Goal: Task Accomplishment & Management: Manage account settings

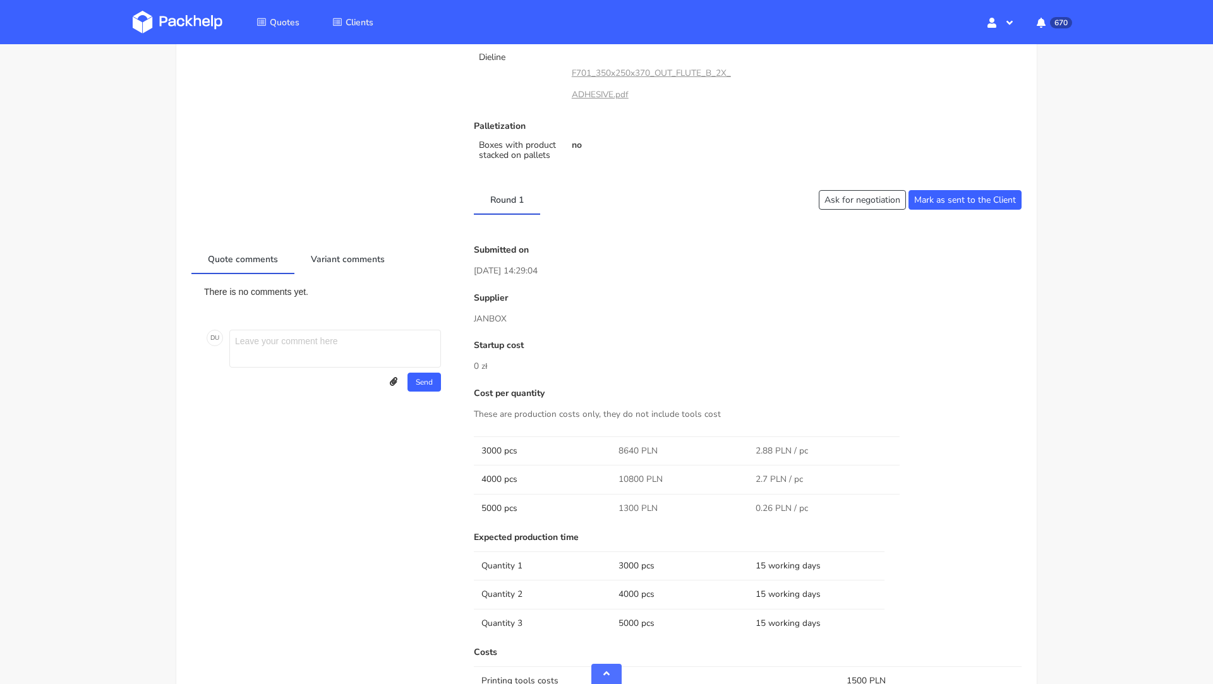
scroll to position [531, 0]
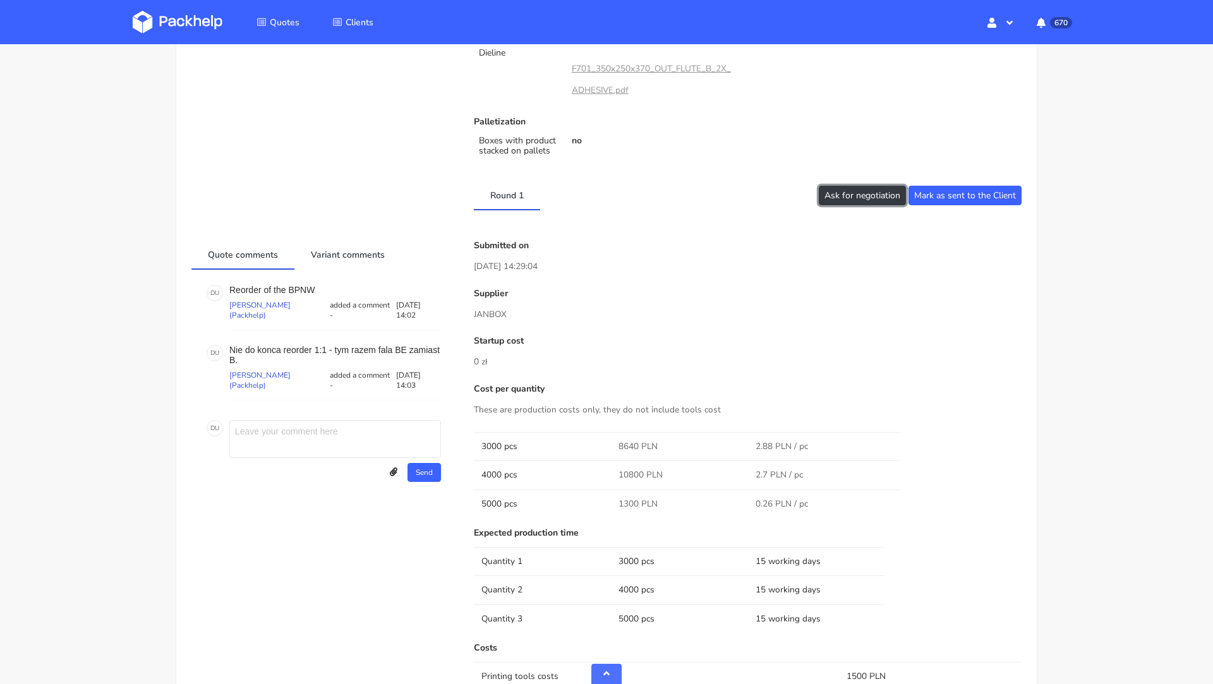
click at [839, 202] on button "Ask for negotiation" at bounding box center [862, 196] width 87 height 20
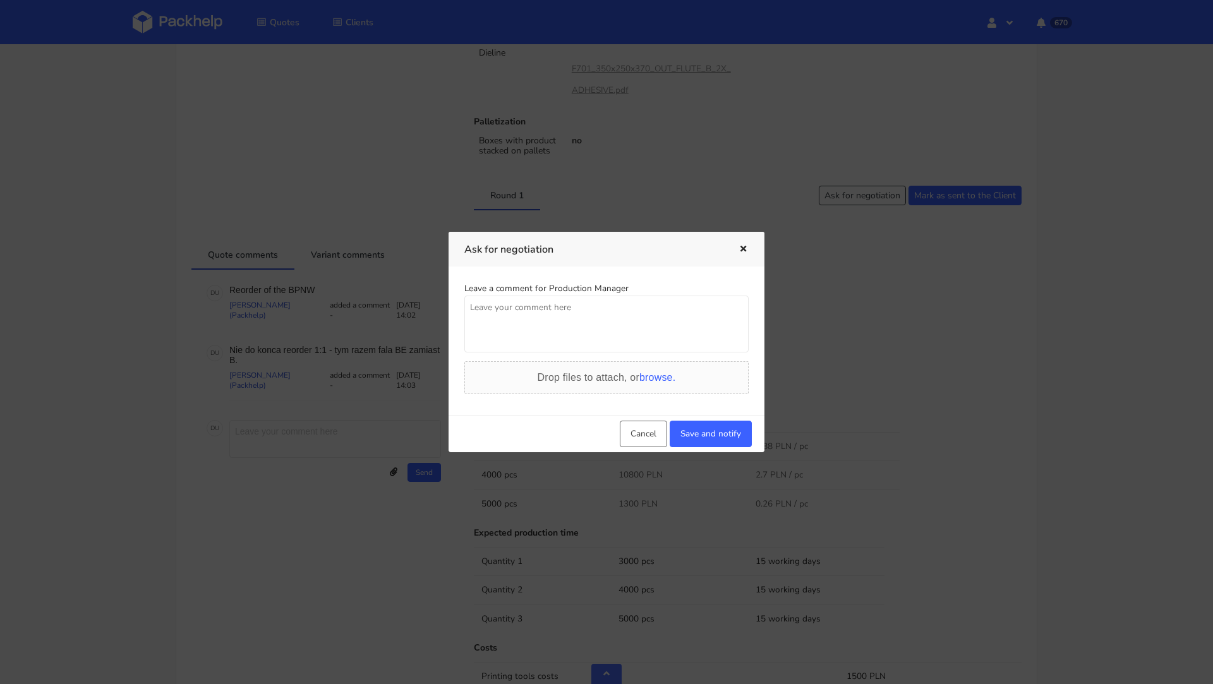
click at [584, 349] on textarea at bounding box center [606, 324] width 284 height 57
click at [531, 310] on textarea "Klient negocjuje, czy mozemy dostac" at bounding box center [606, 324] width 284 height 57
click at [689, 310] on textarea "Klient negocjuje mocno, czy mozemy dostac" at bounding box center [606, 324] width 284 height 57
drag, startPoint x: 718, startPoint y: 313, endPoint x: 538, endPoint y: 338, distance: 181.2
click at [538, 338] on textarea "Klient negocjuje mocno, czy mozemy dostac duzo lepsza cene?" at bounding box center [606, 324] width 284 height 57
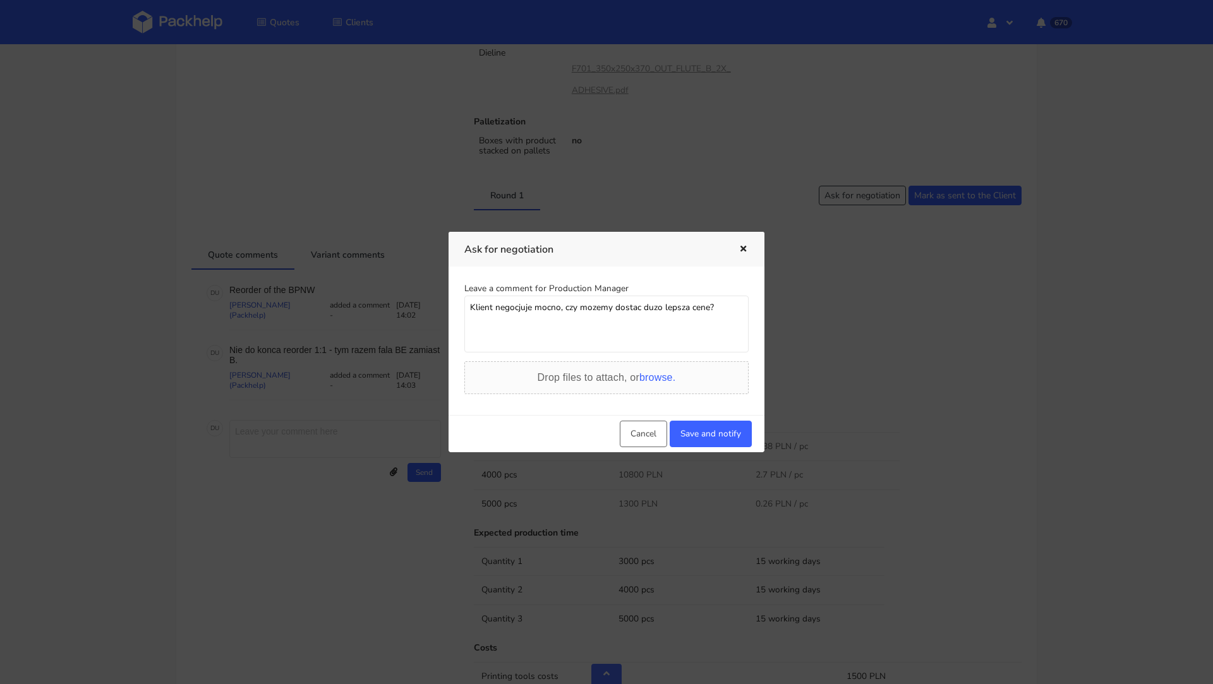
drag, startPoint x: 724, startPoint y: 303, endPoint x: 465, endPoint y: 305, distance: 258.5
click at [465, 305] on textarea "Klient negocjuje mocno, czy mozemy dostac duzo lepsza cene?" at bounding box center [606, 324] width 284 height 57
click at [621, 324] on textarea "Klient negocjuje mocno, czy mozemy dostac duzo lepsza cene?" at bounding box center [606, 324] width 284 height 57
type textarea "Klient negocjuje mocno, czy mozemy dostac duzo lepsza cene?"
click at [700, 428] on button "Save and notify" at bounding box center [711, 434] width 82 height 27
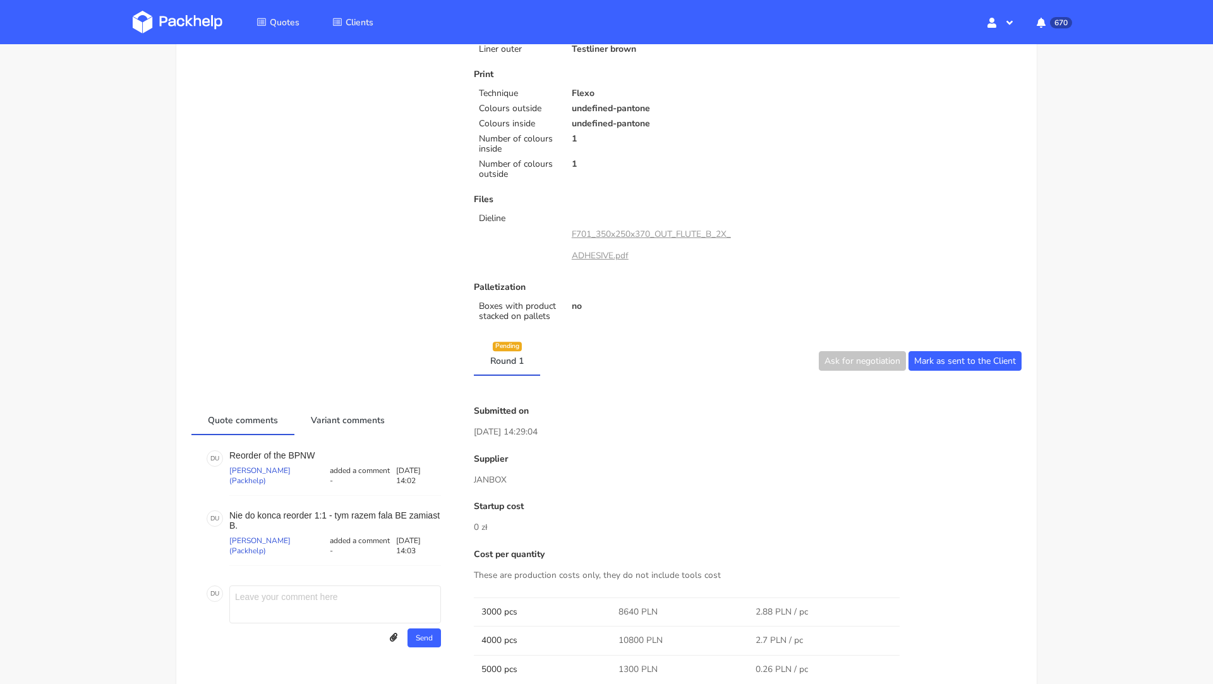
scroll to position [0, 0]
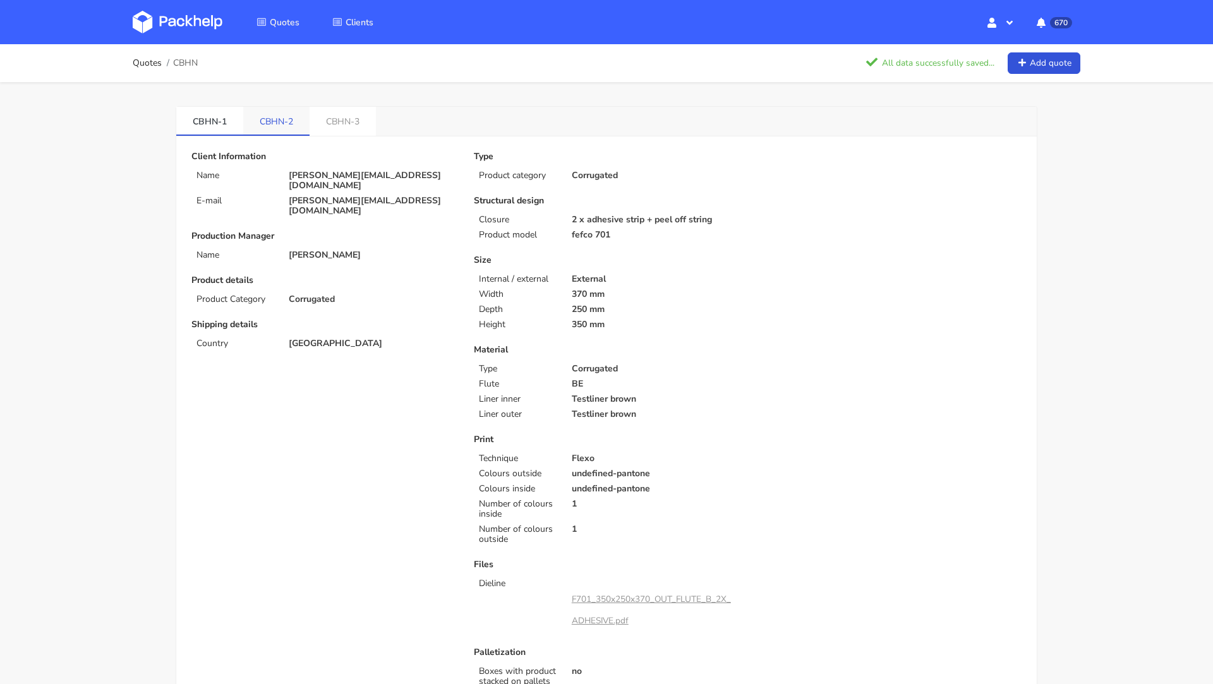
click at [279, 114] on link "CBHN-2" at bounding box center [276, 121] width 66 height 28
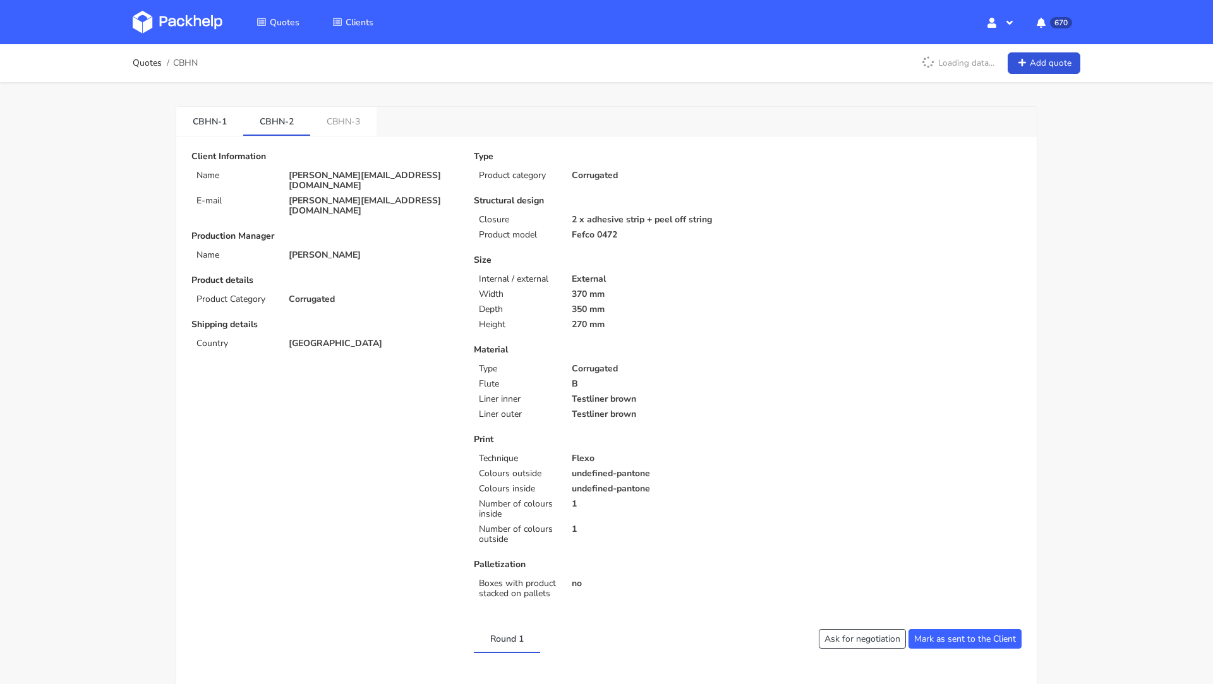
scroll to position [454, 0]
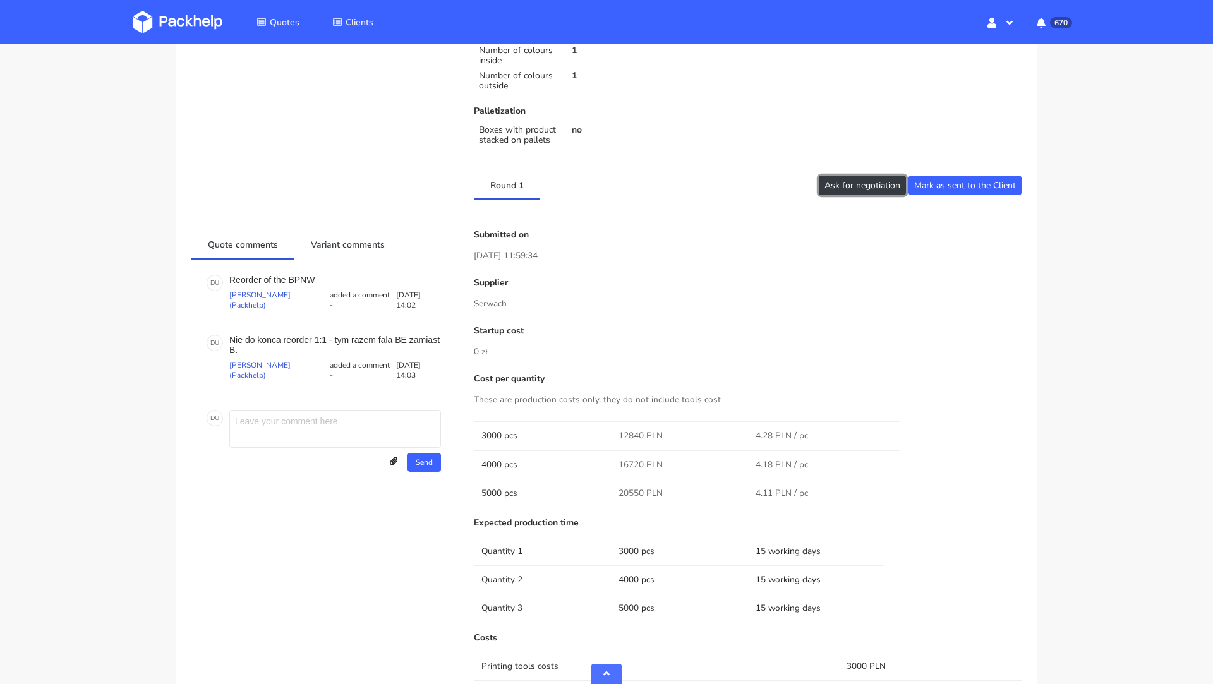
click at [843, 176] on button "Ask for negotiation" at bounding box center [862, 186] width 87 height 20
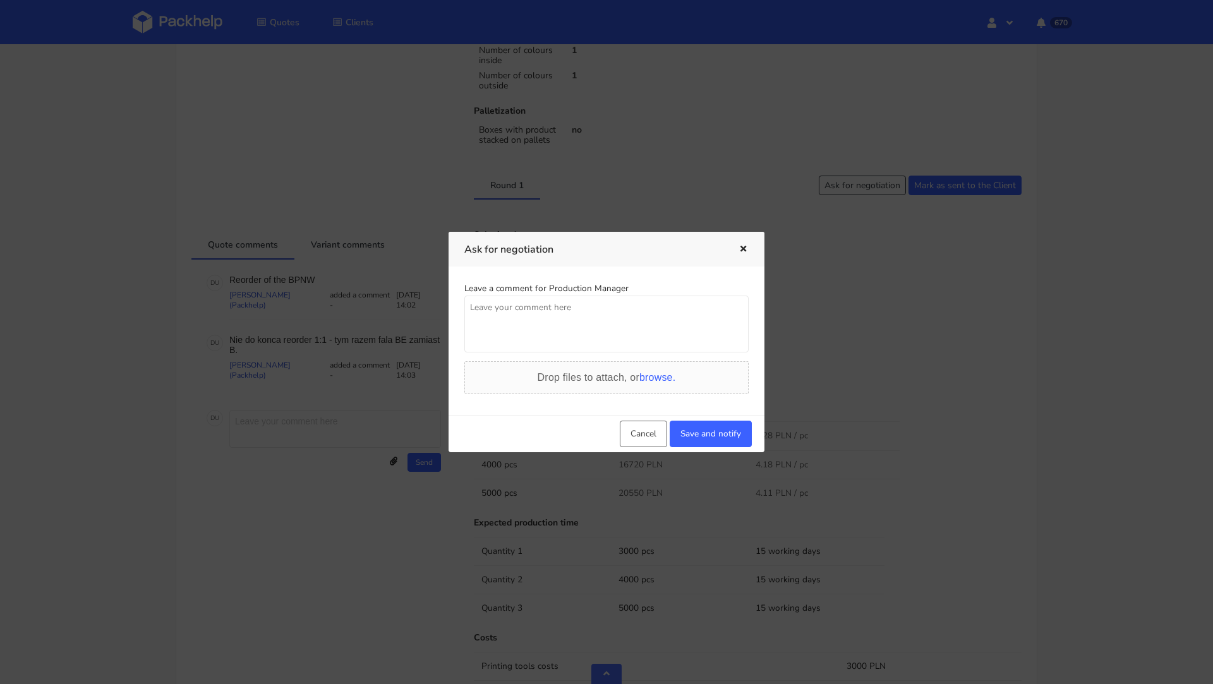
click at [555, 330] on textarea at bounding box center [606, 324] width 284 height 57
paste textarea "Klient negocjuje mocno, czy mozemy dostac duzo lepsza cene?"
type textarea "Klient negocjuje mocno, czy mozemy dostac duzo lepsza cene?"
click at [693, 434] on button "Save and notify" at bounding box center [711, 434] width 82 height 27
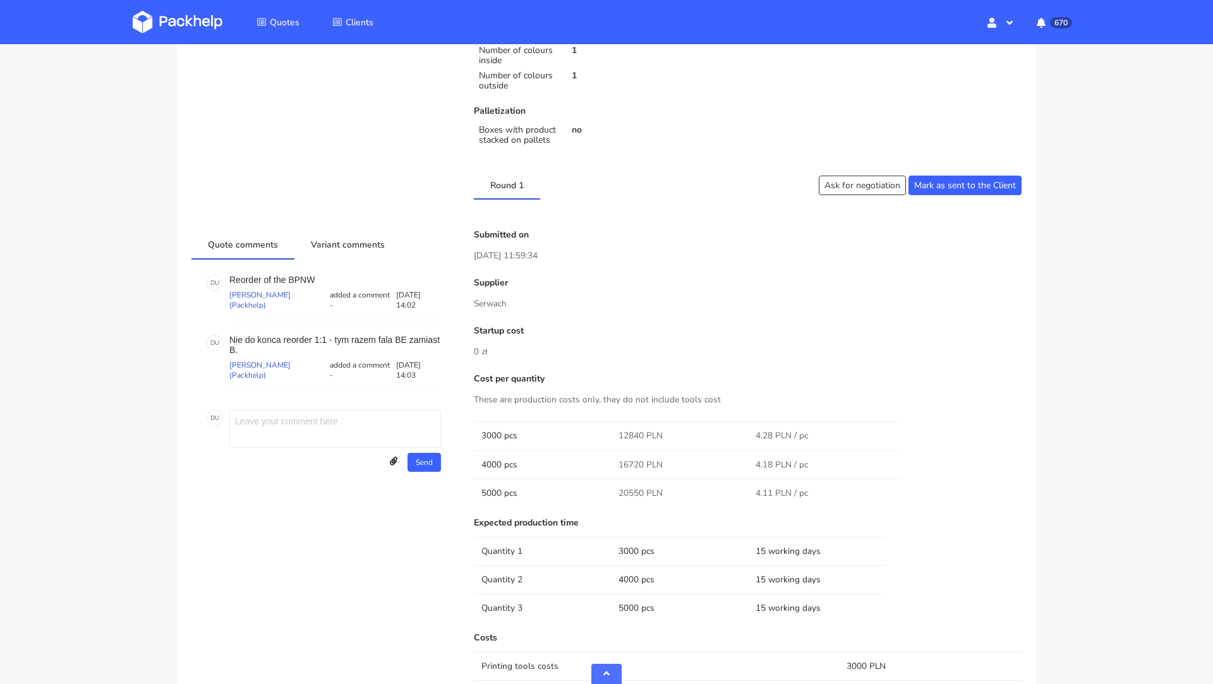
scroll to position [0, 0]
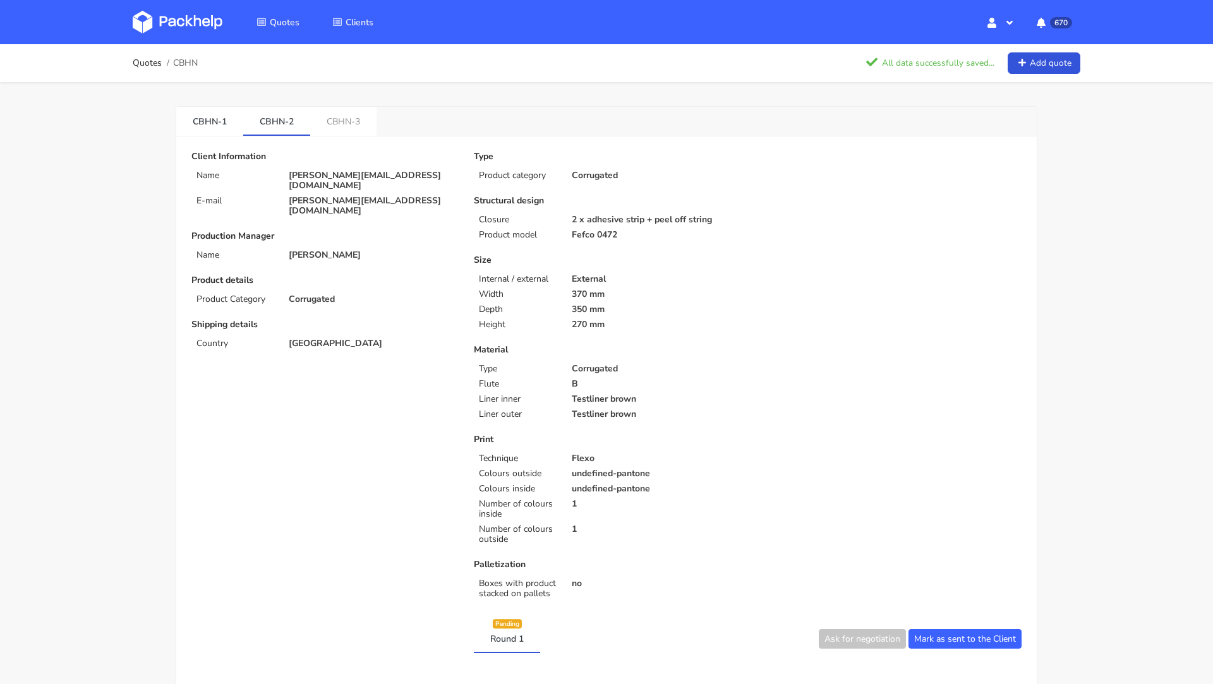
click at [339, 132] on link "CBHN-3" at bounding box center [343, 121] width 66 height 28
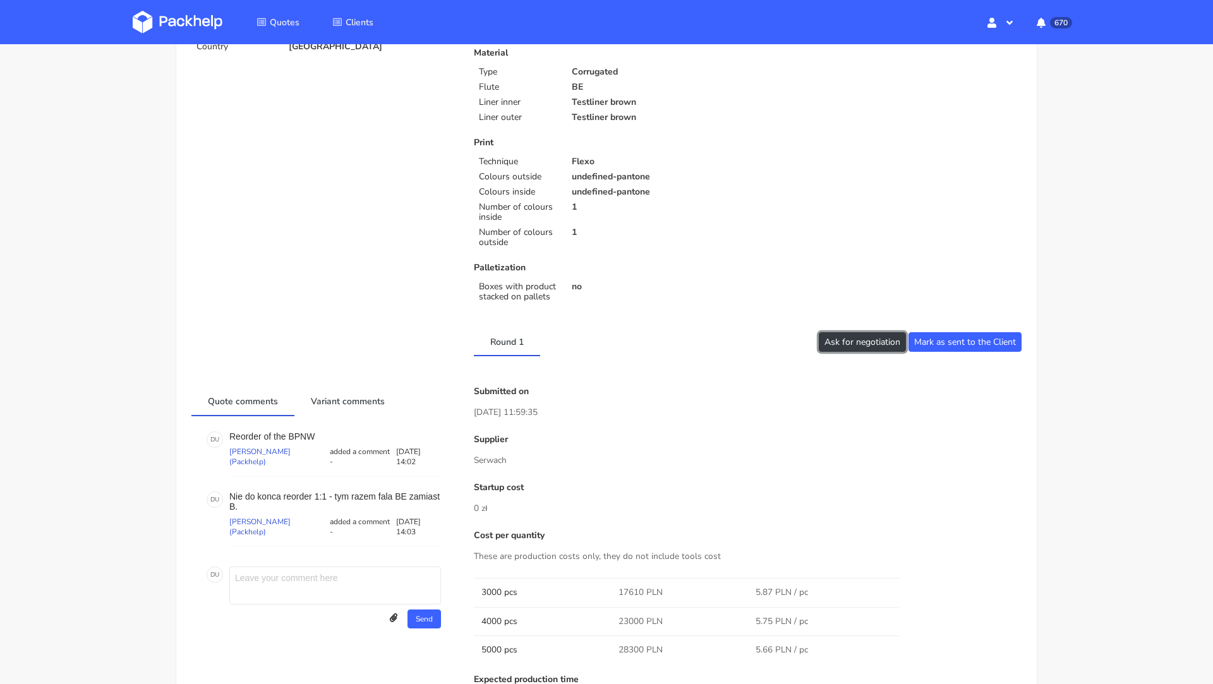
click at [838, 349] on button "Ask for negotiation" at bounding box center [862, 342] width 87 height 20
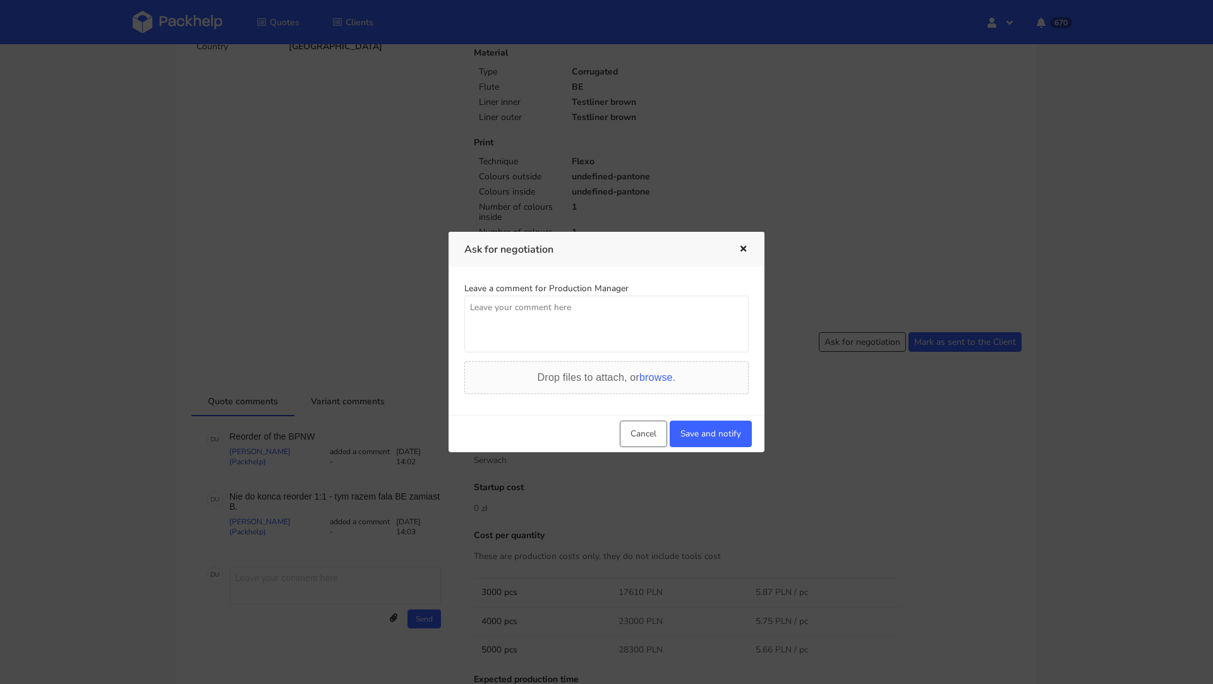
click at [534, 321] on textarea at bounding box center [606, 324] width 284 height 57
paste textarea "Klient negocjuje mocno, czy mozemy dostac duzo lepsza cene?"
type textarea "Klient negocjuje mocno, czy mozemy dostac duzo lepsza cene?"
click at [707, 432] on button "Save and notify" at bounding box center [711, 434] width 82 height 27
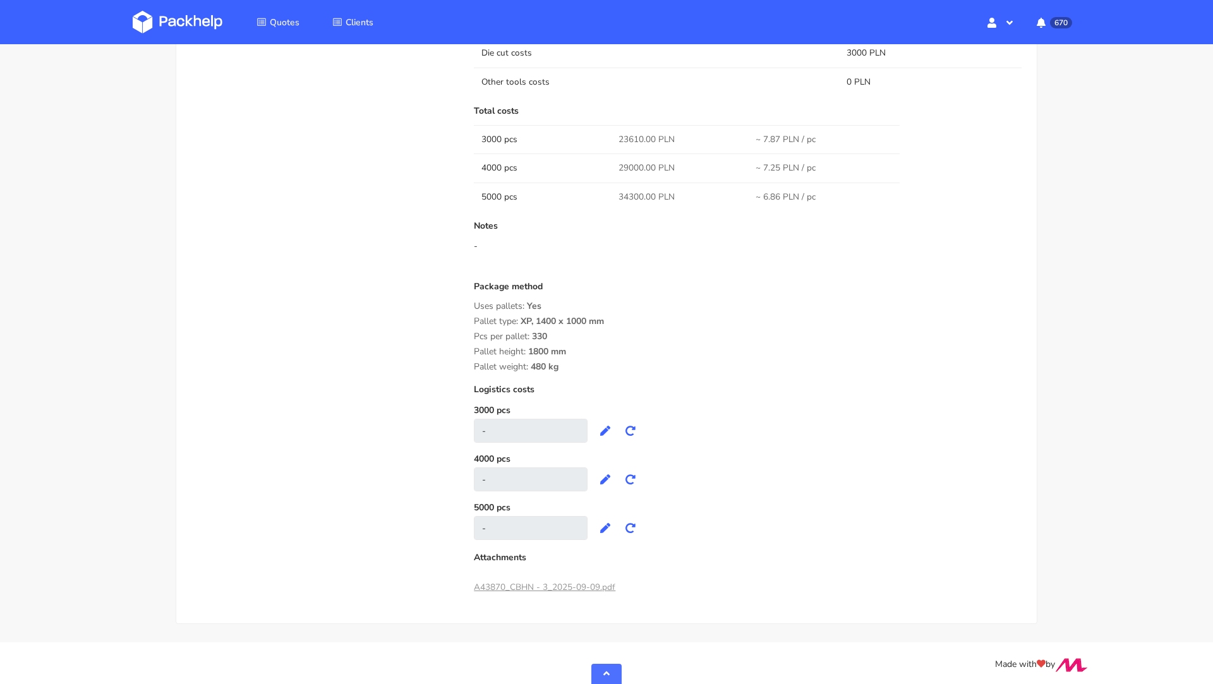
scroll to position [0, 0]
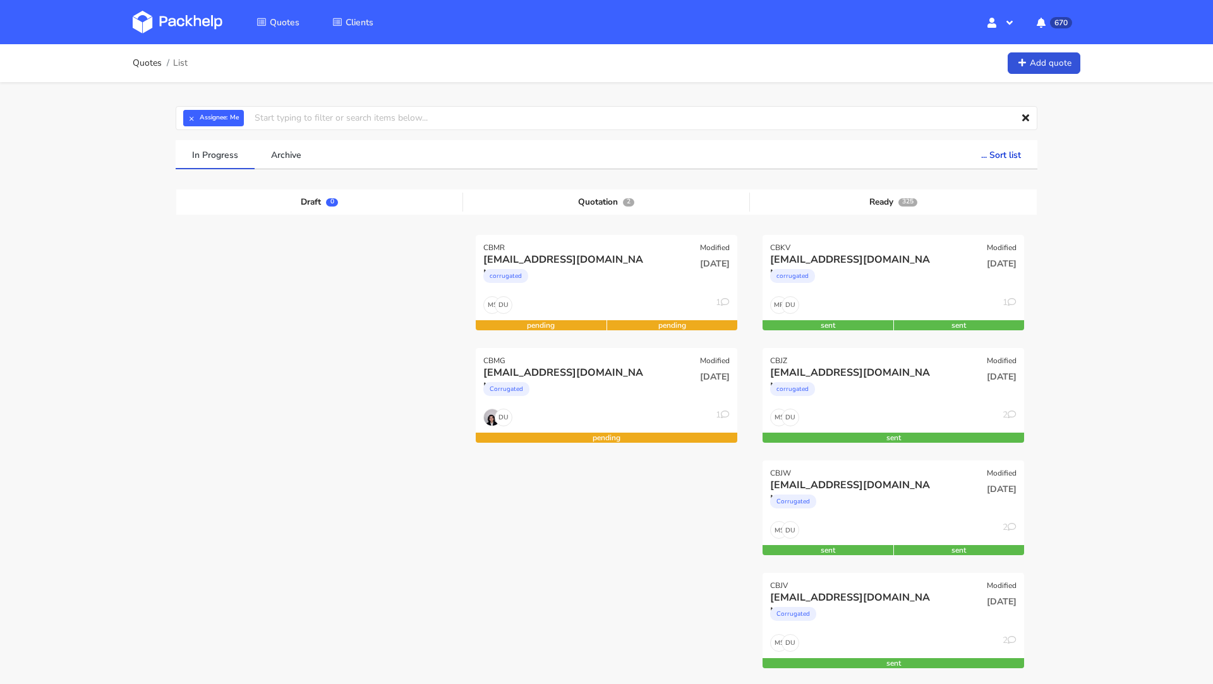
click at [194, 23] on img at bounding box center [178, 22] width 90 height 23
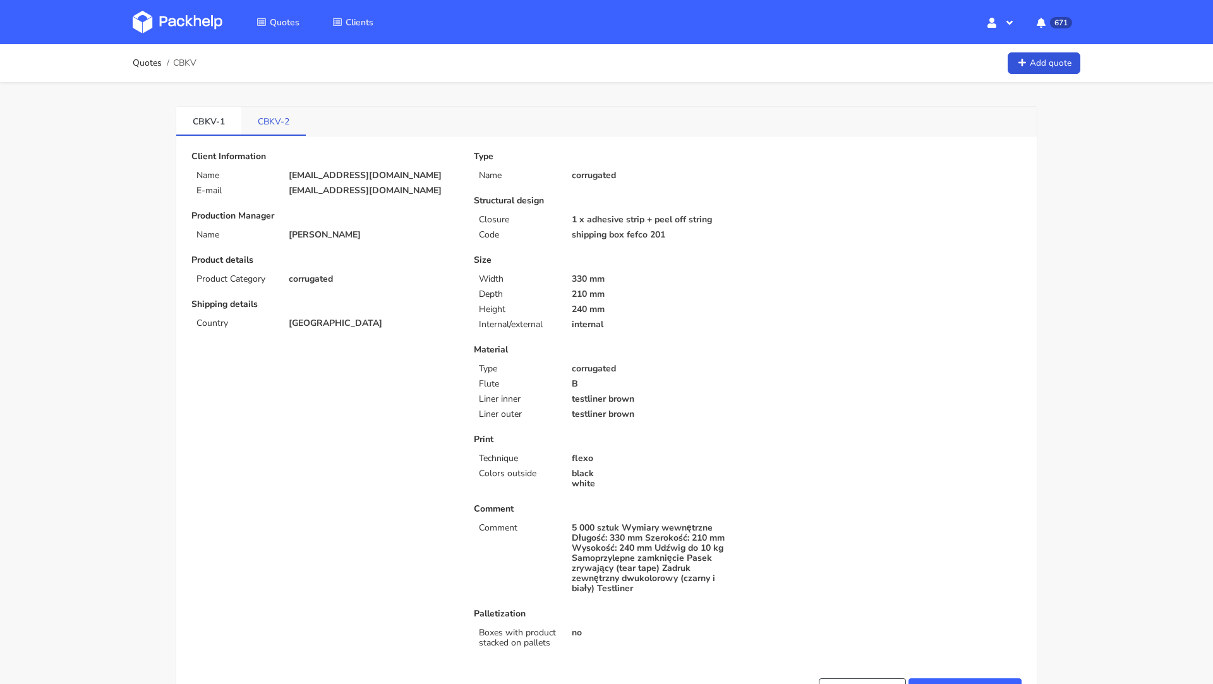
click at [264, 109] on link "CBKV-2" at bounding box center [273, 121] width 64 height 28
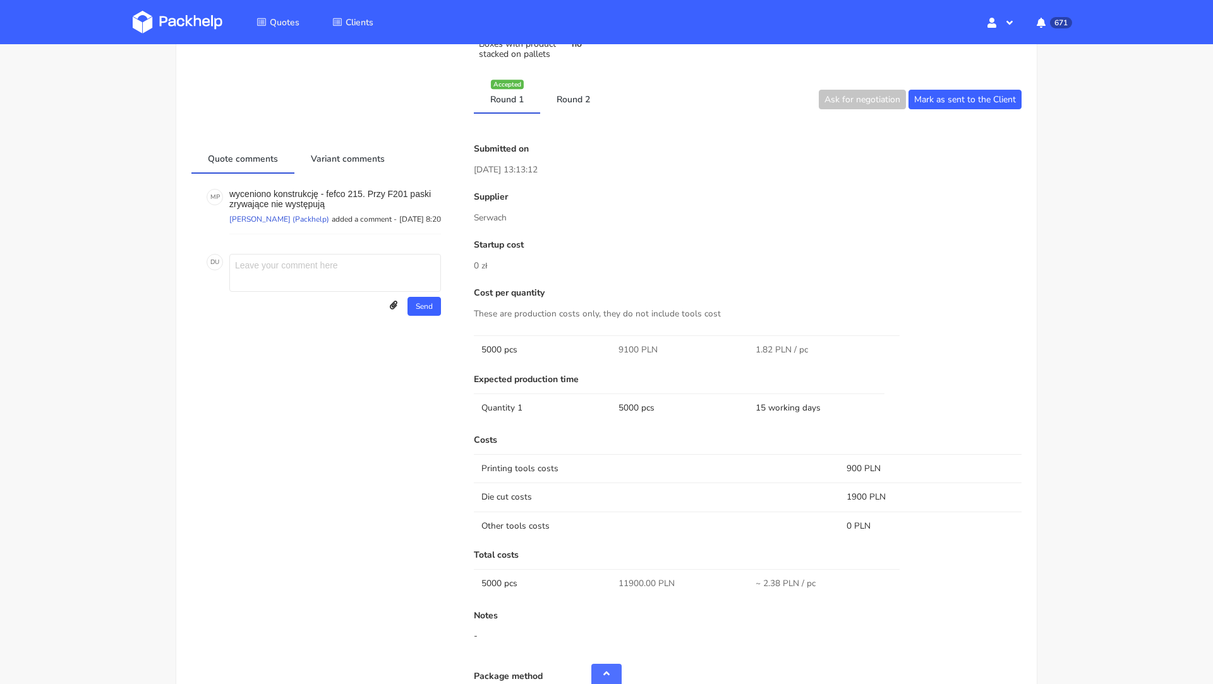
scroll to position [588, 0]
click at [576, 91] on link "Round 2" at bounding box center [573, 100] width 66 height 28
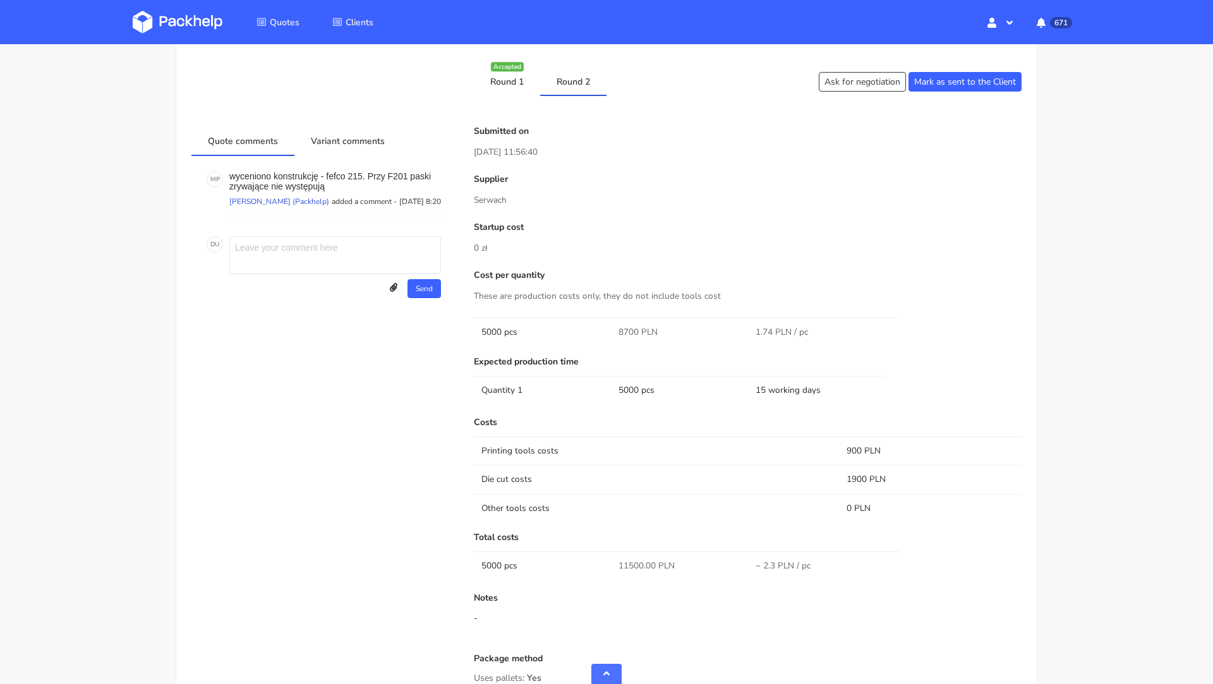
scroll to position [574, 0]
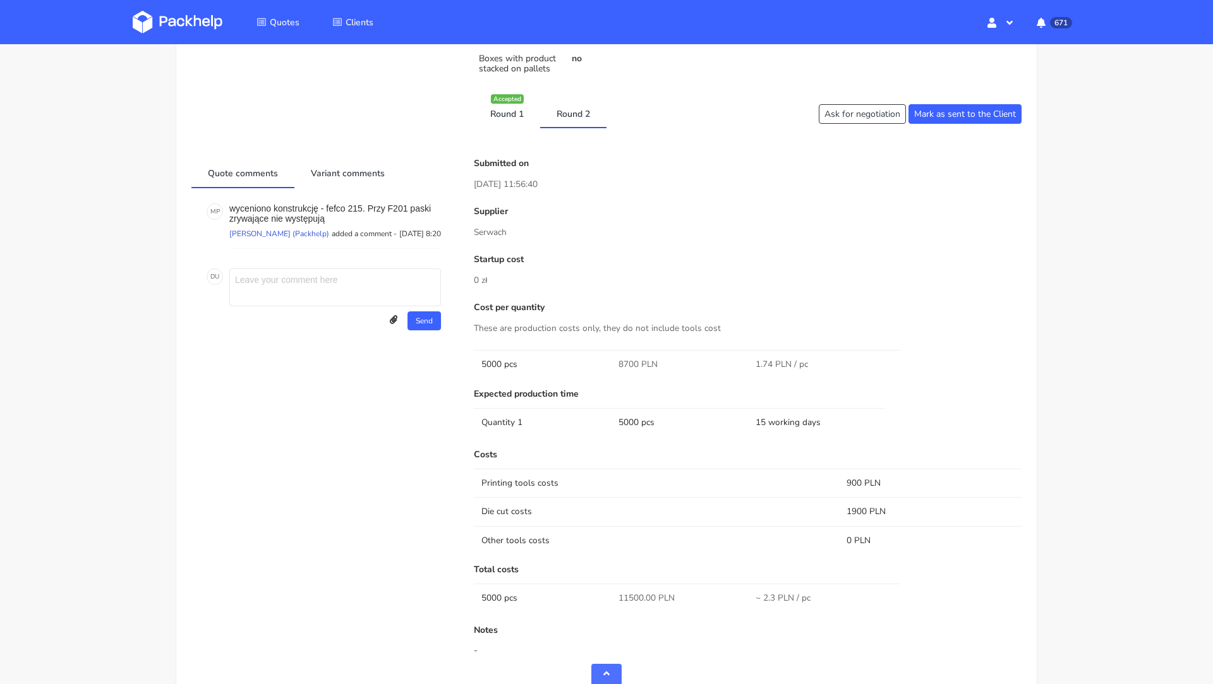
click at [629, 598] on span "11500.00 PLN" at bounding box center [647, 598] width 56 height 13
copy span "11500.00"
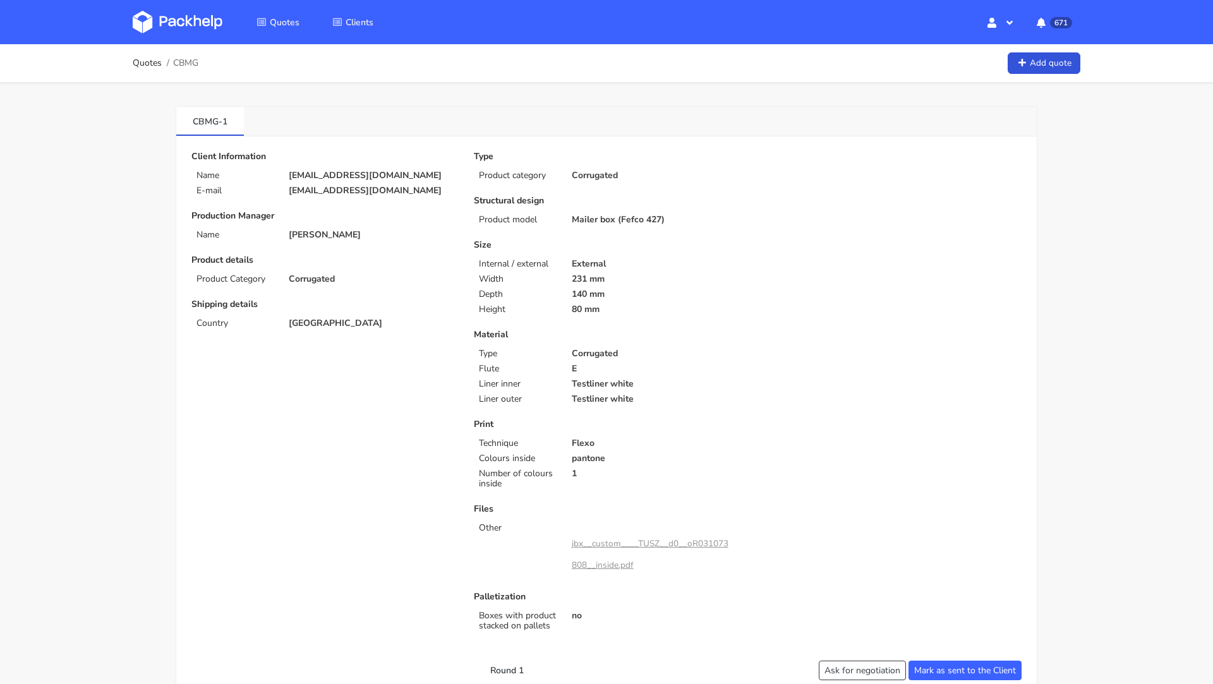
click at [312, 191] on p "[EMAIL_ADDRESS][DOMAIN_NAME]" at bounding box center [372, 191] width 167 height 10
copy div "[EMAIL_ADDRESS][DOMAIN_NAME]"
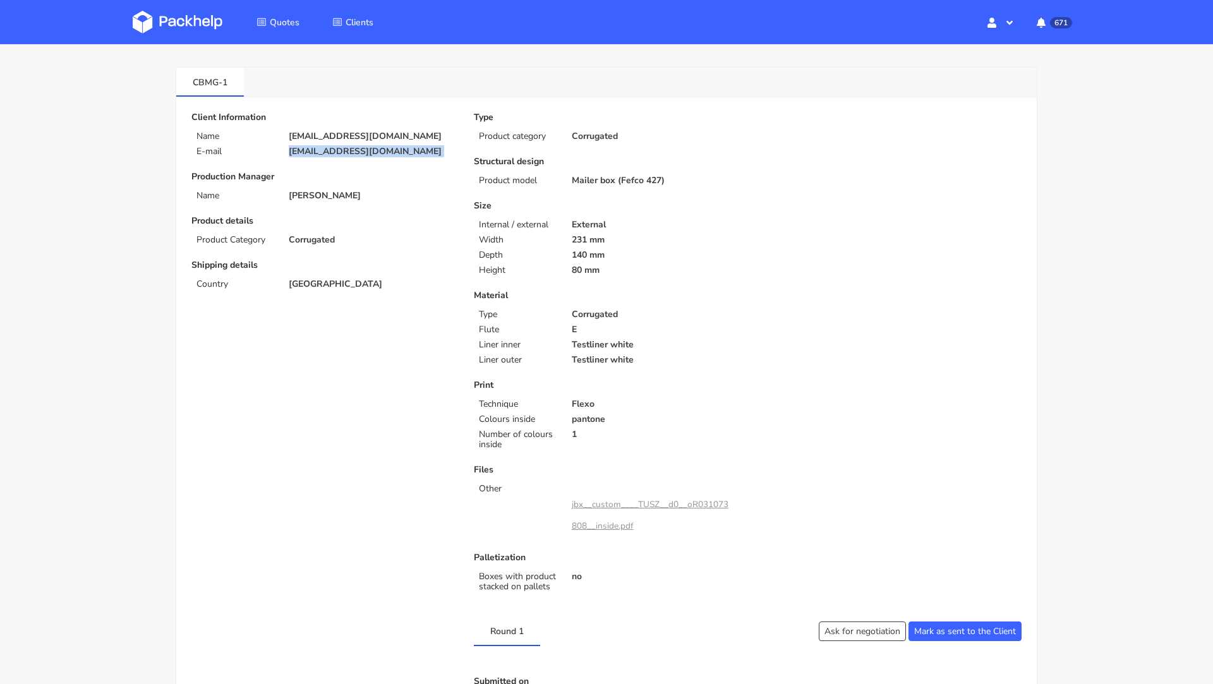
scroll to position [28, 0]
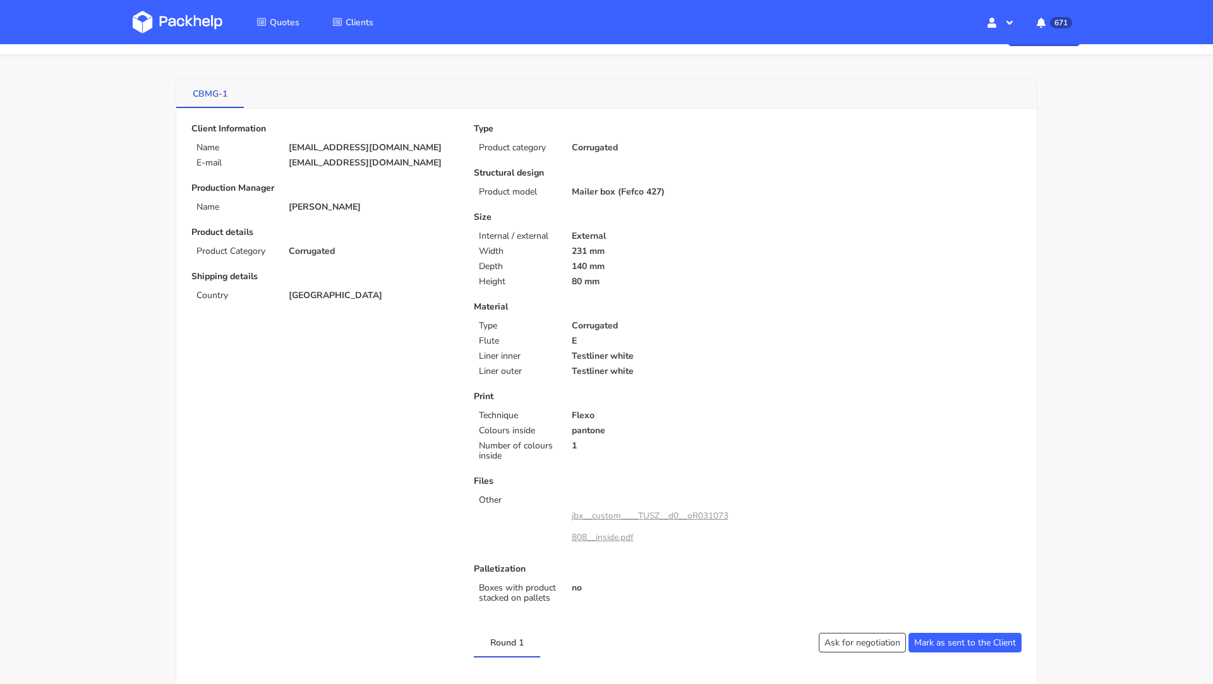
click at [209, 94] on link "CBMG-1" at bounding box center [210, 93] width 68 height 28
copy link "CBMG"
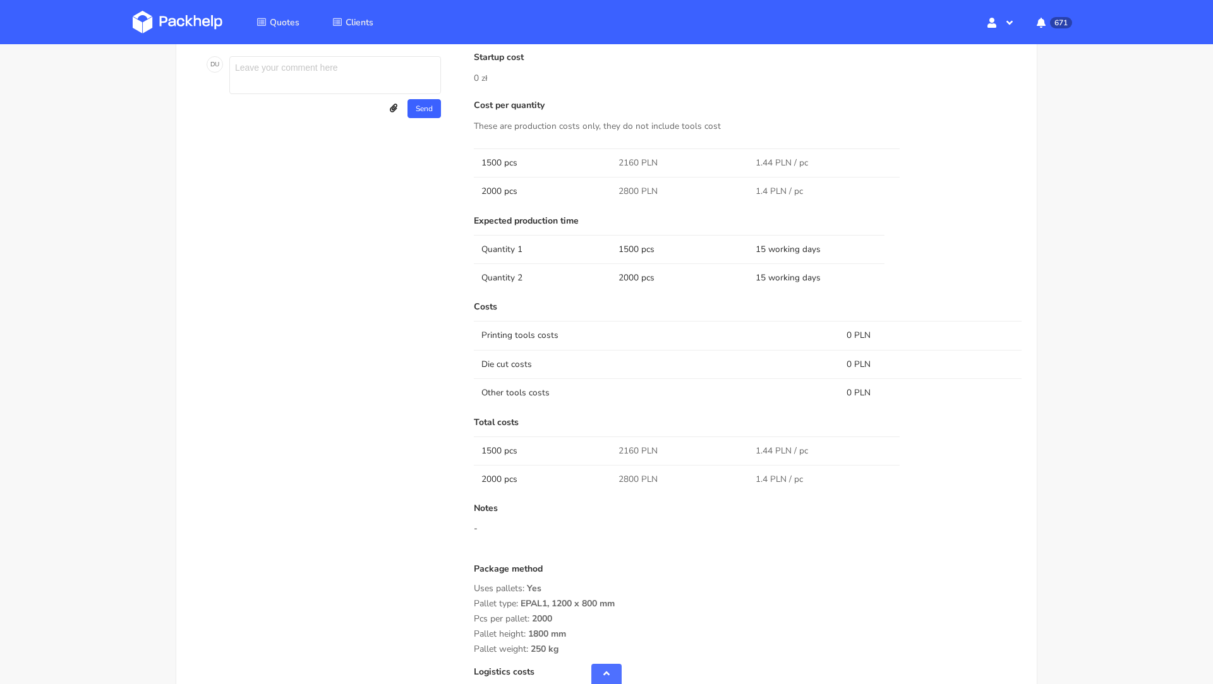
scroll to position [774, 0]
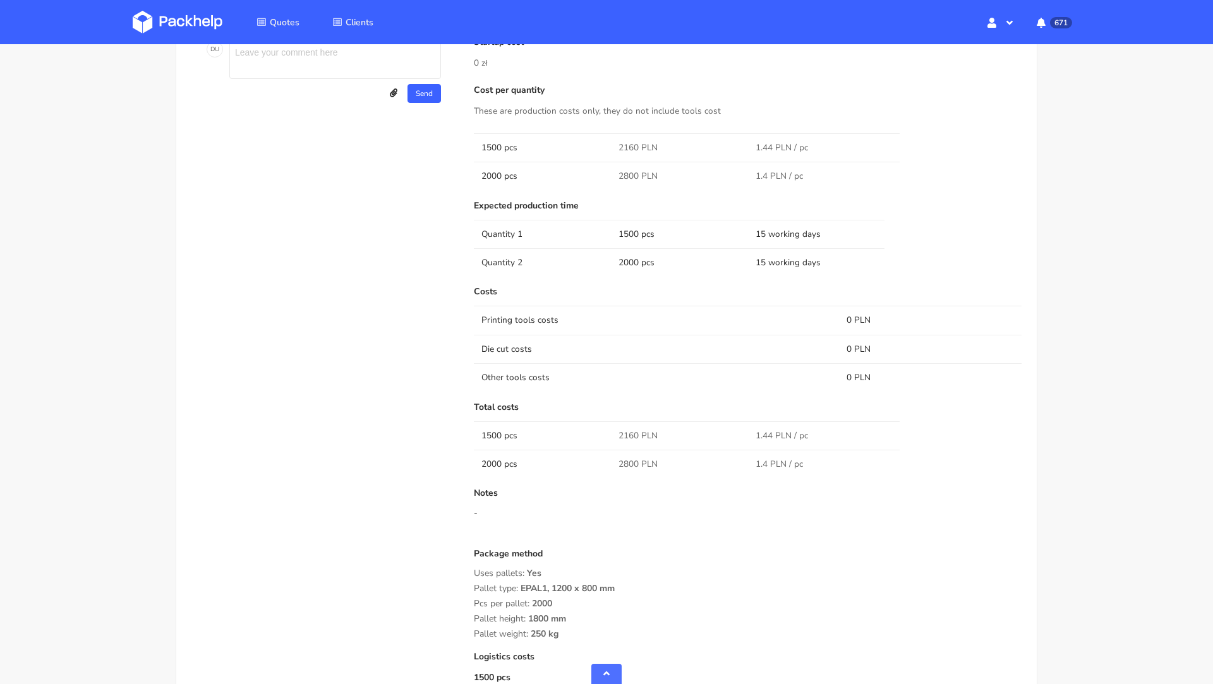
click at [626, 432] on span "2160 PLN" at bounding box center [638, 436] width 39 height 13
copy span "2160"
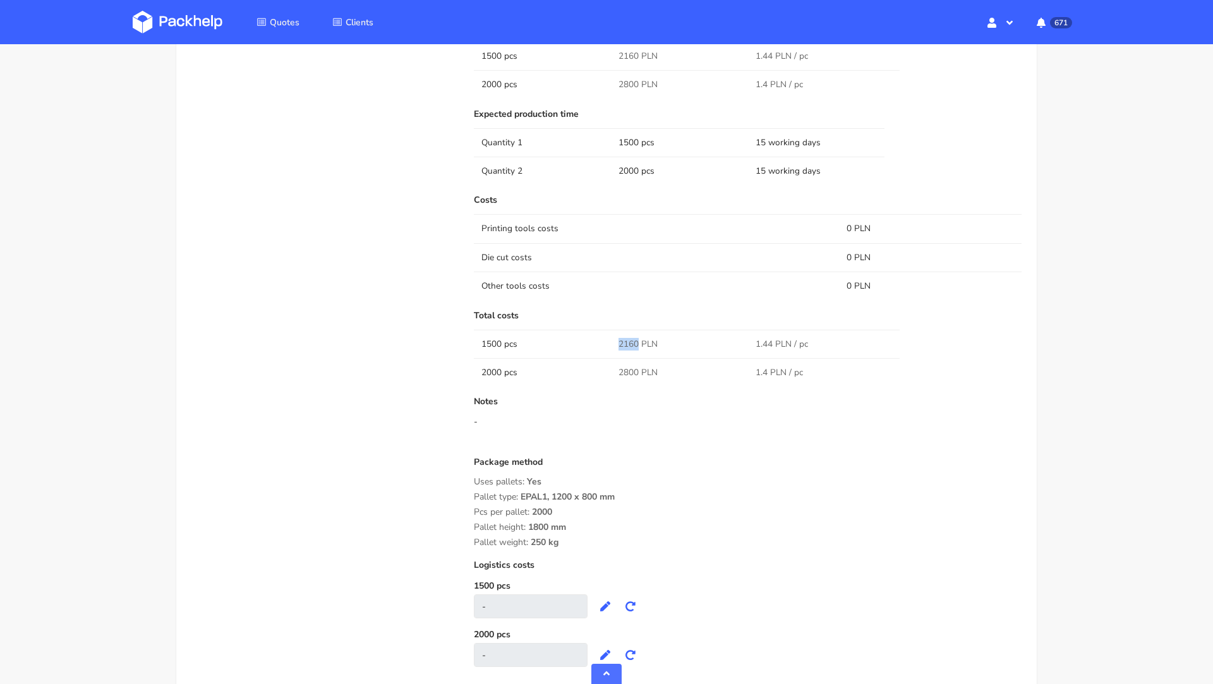
scroll to position [870, 0]
click at [371, 337] on div "Quote comments Variant comments D U Reorder of the TUSZ Dawid Urbanowicz (Packh…" at bounding box center [324, 261] width 282 height 830
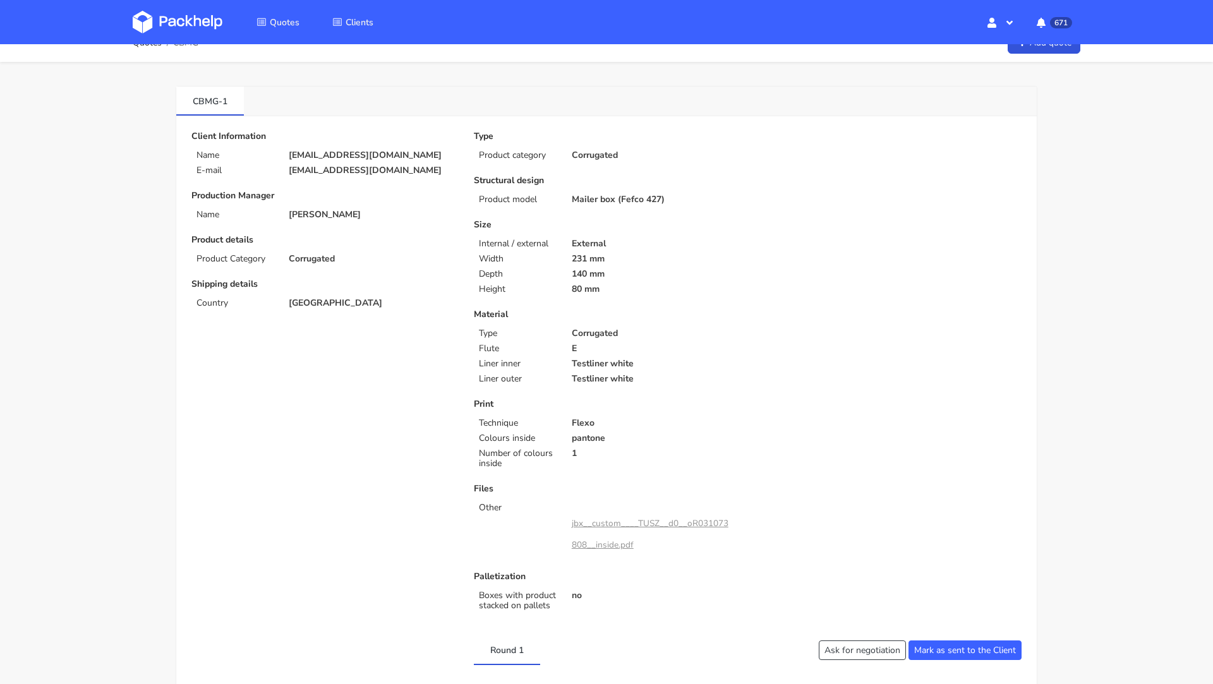
scroll to position [0, 0]
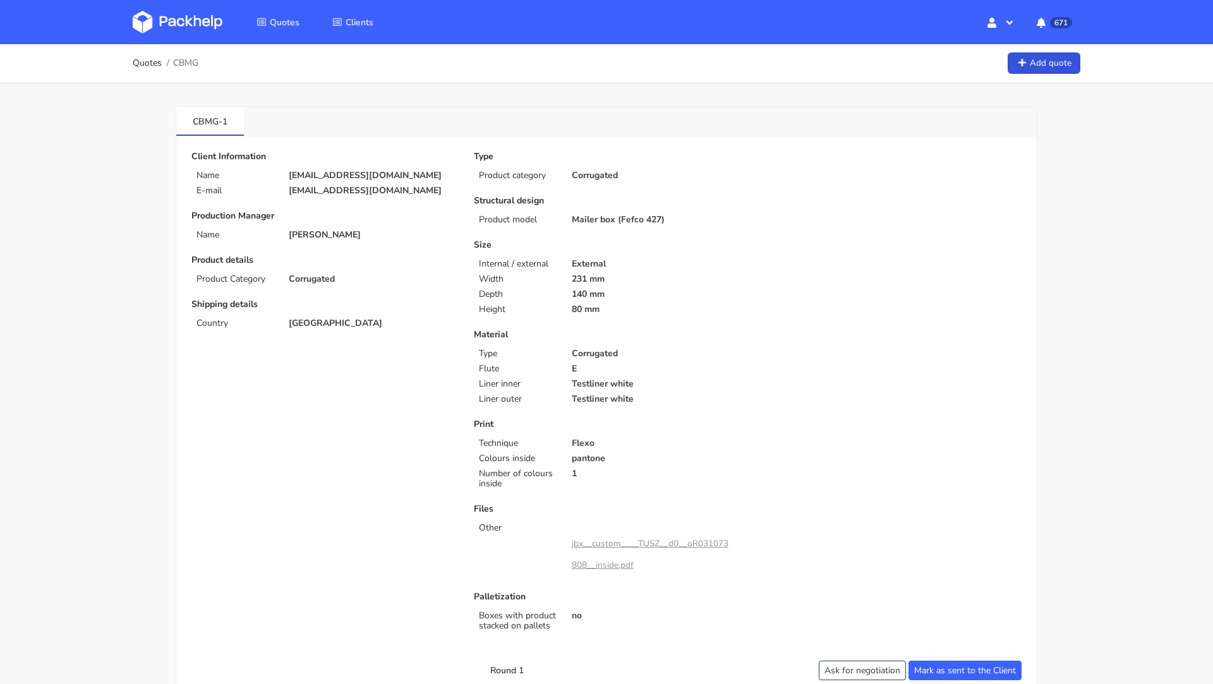
click at [607, 314] on div "Type Product category Corrugated Structural design Product model Mailer box (Fe…" at bounding box center [606, 394] width 282 height 484
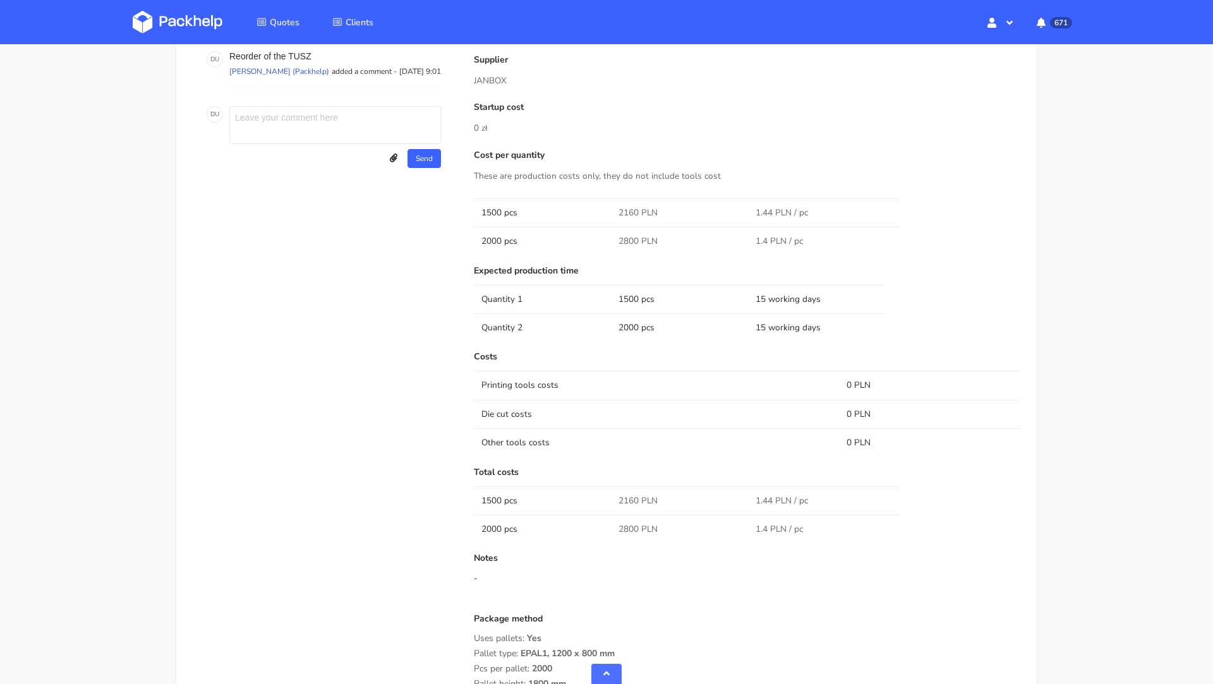
scroll to position [708, 0]
click at [632, 531] on span "2800 PLN" at bounding box center [638, 531] width 39 height 13
copy span "2800"
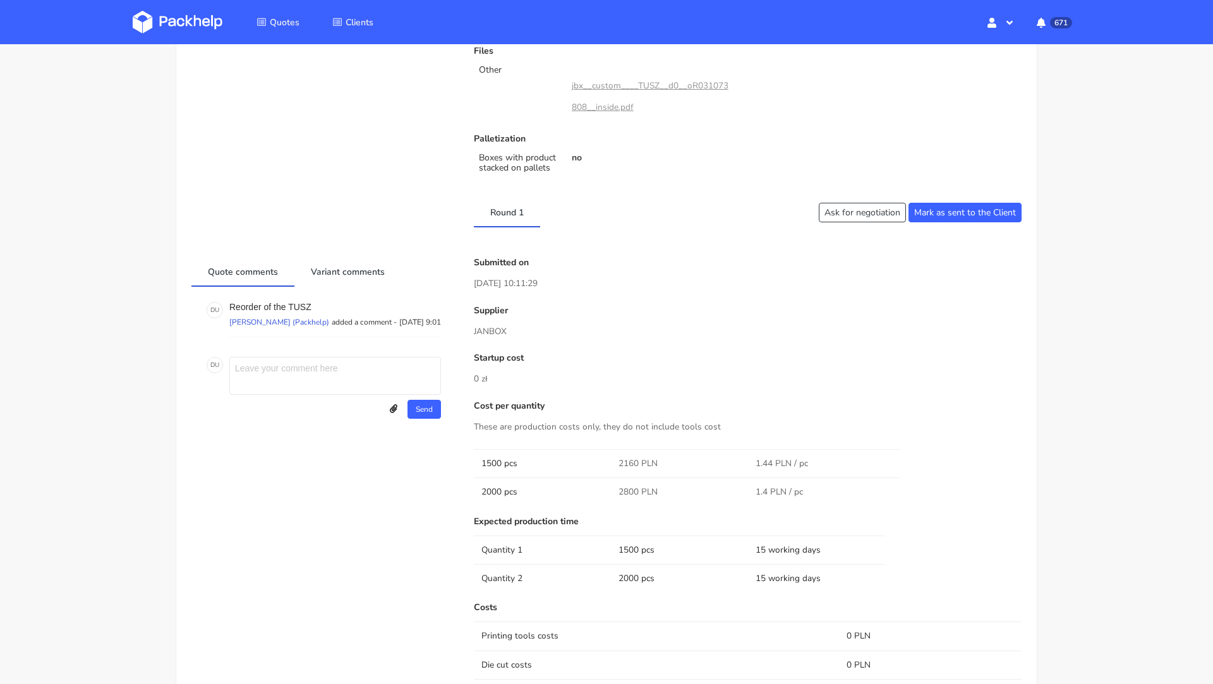
scroll to position [0, 0]
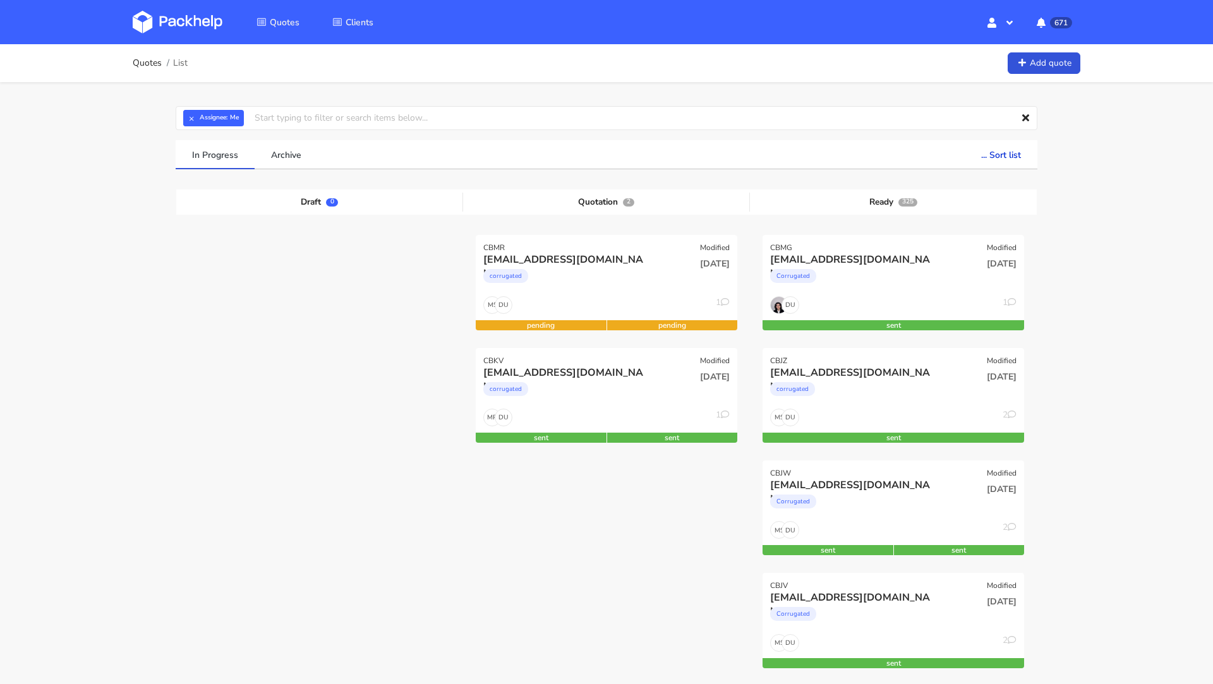
click at [162, 29] on img at bounding box center [178, 22] width 90 height 23
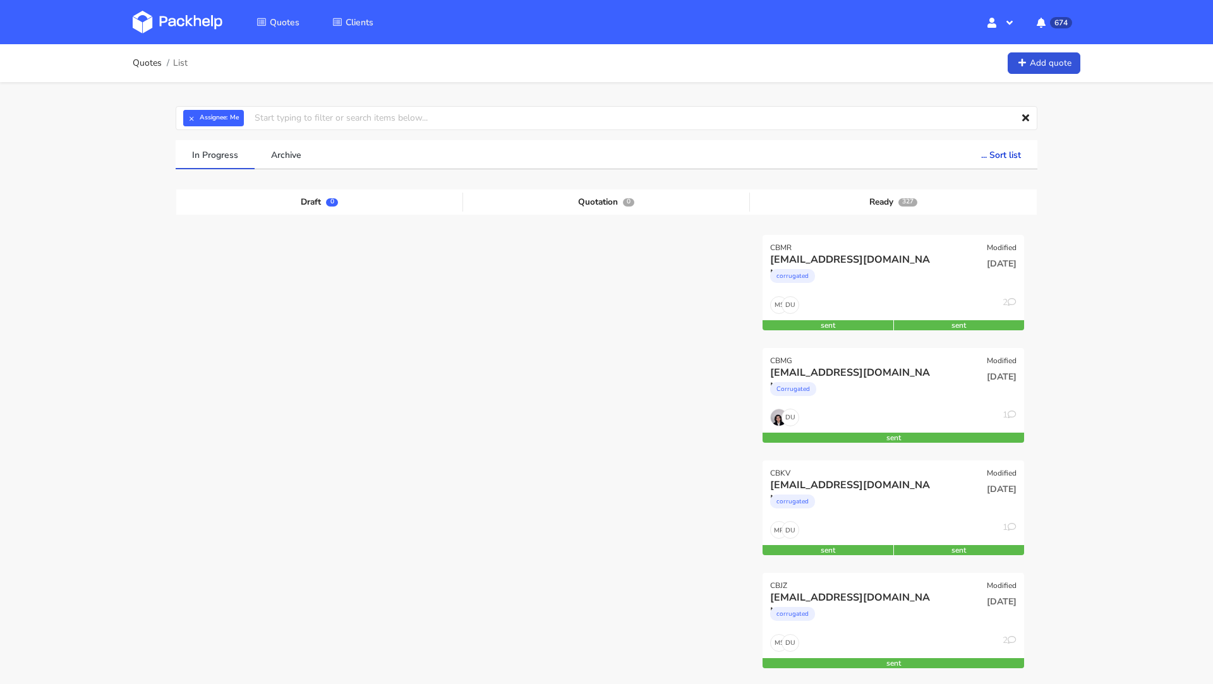
click at [174, 19] on img at bounding box center [178, 22] width 90 height 23
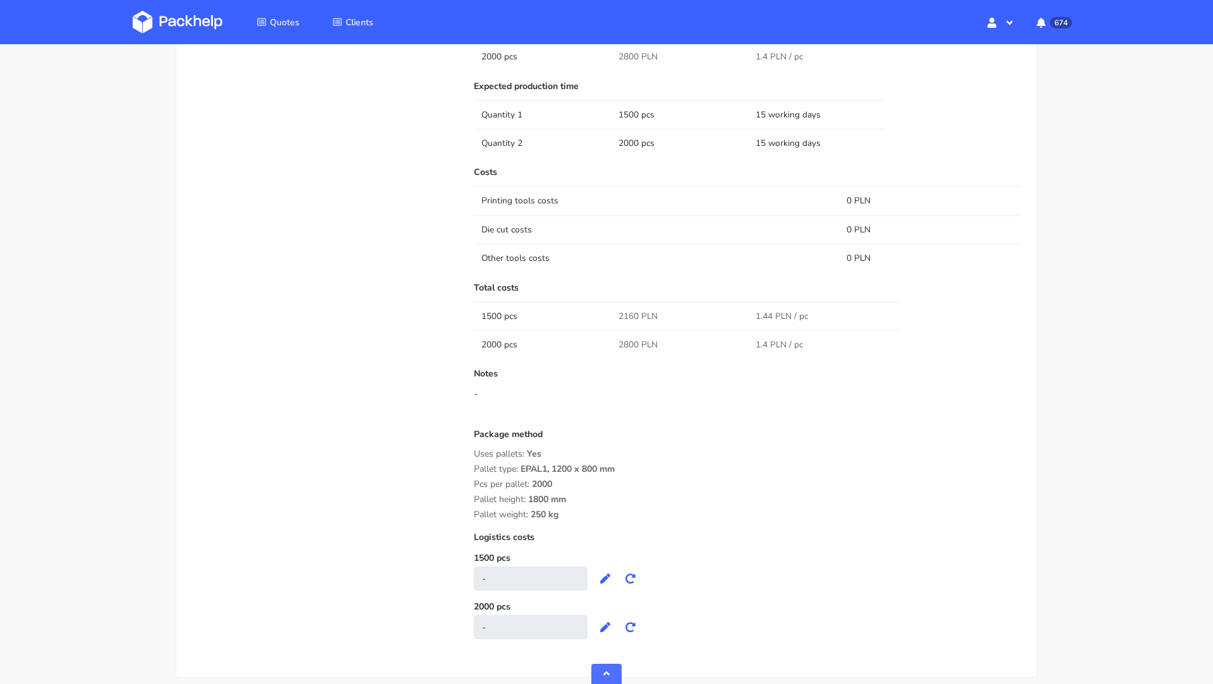
scroll to position [948, 0]
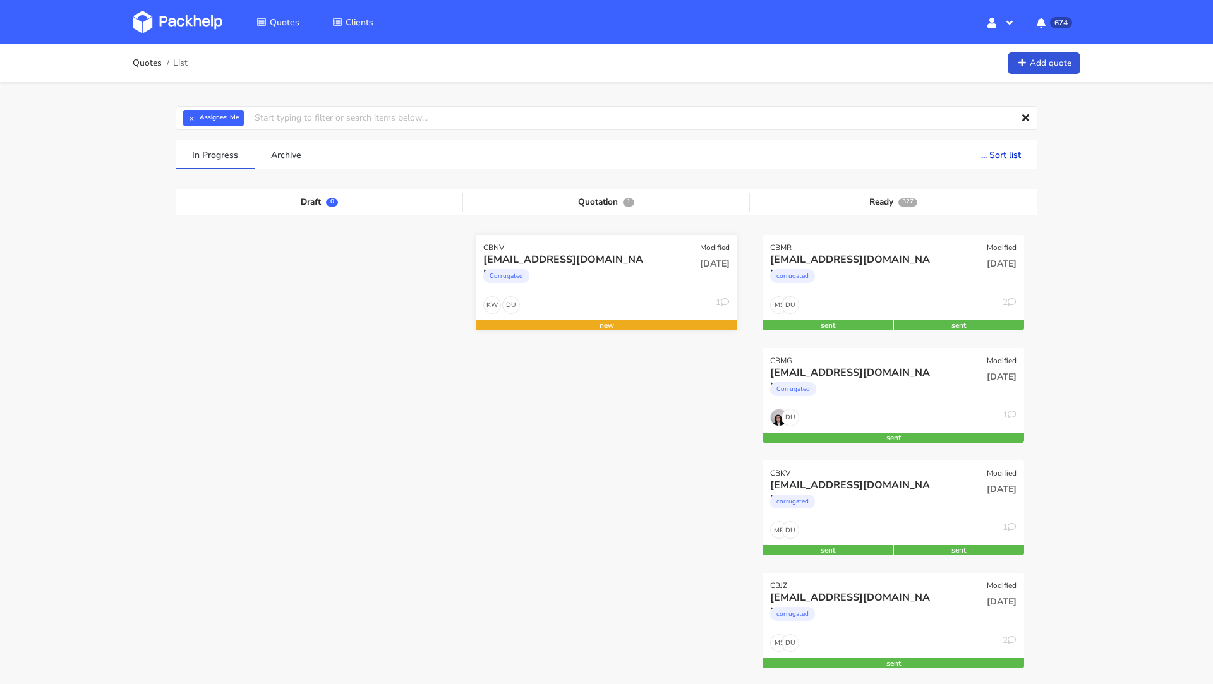
click at [581, 305] on div "DU KW 1" at bounding box center [607, 308] width 262 height 24
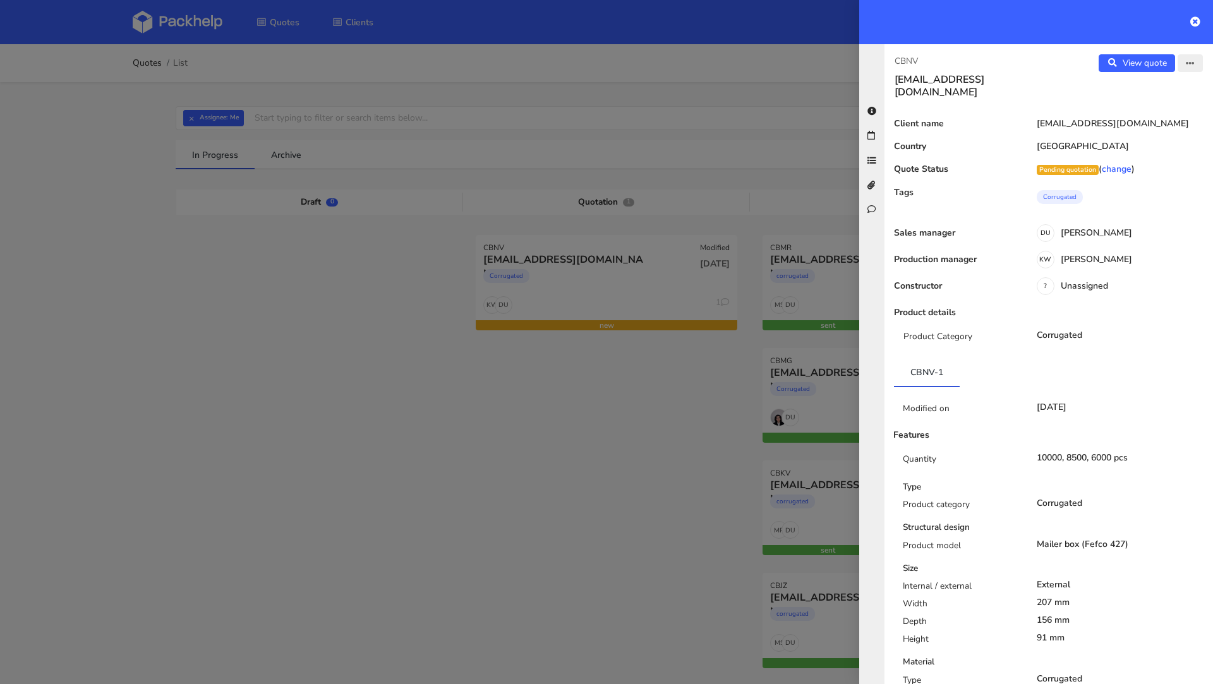
click at [1194, 68] on button "button" at bounding box center [1190, 63] width 25 height 18
click at [1170, 92] on link "Edit quote" at bounding box center [1148, 88] width 111 height 21
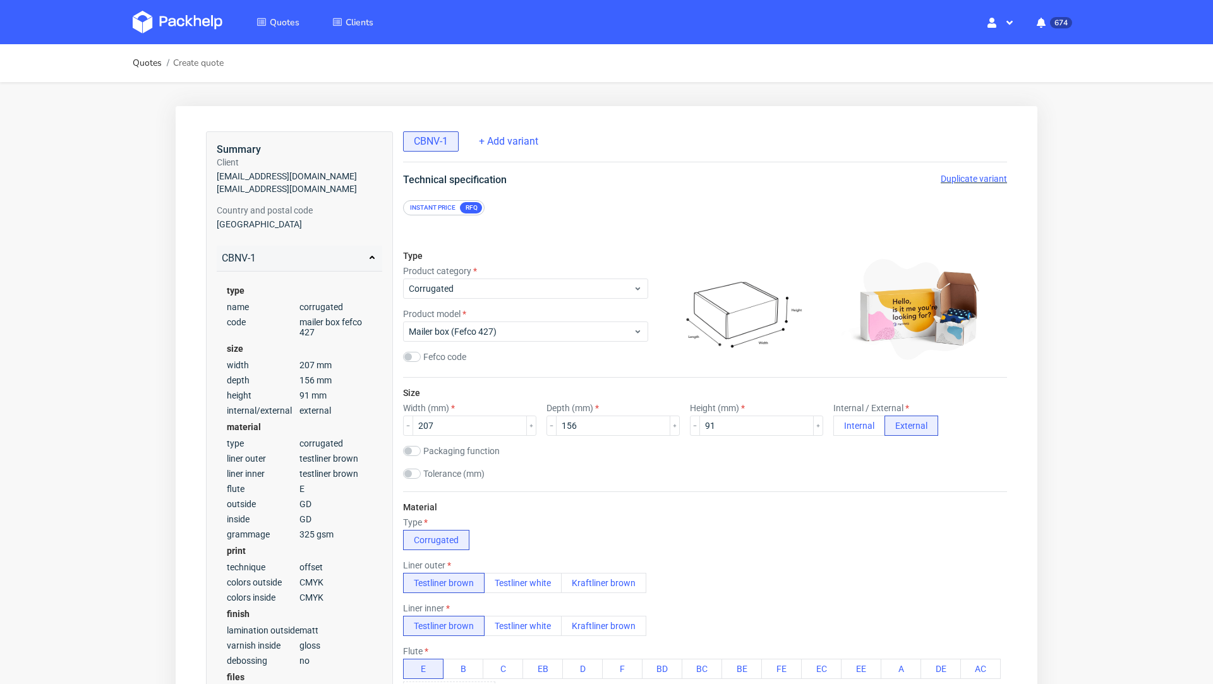
click at [154, 20] on img at bounding box center [178, 22] width 90 height 23
